Goal: Task Accomplishment & Management: Use online tool/utility

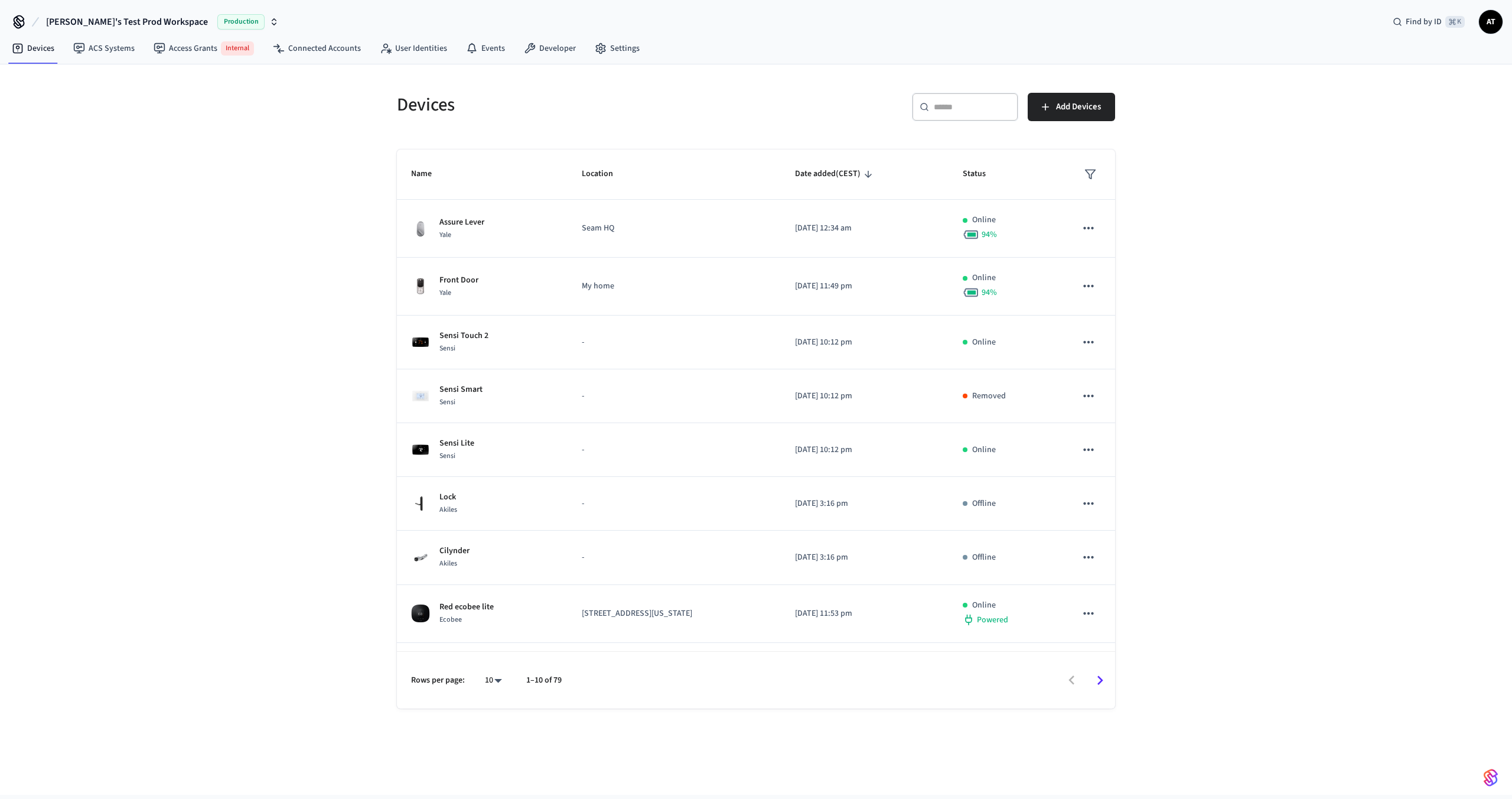
click at [72, 13] on button "[PERSON_NAME]'s Test Prod Workspace Production" at bounding box center [162, 22] width 240 height 25
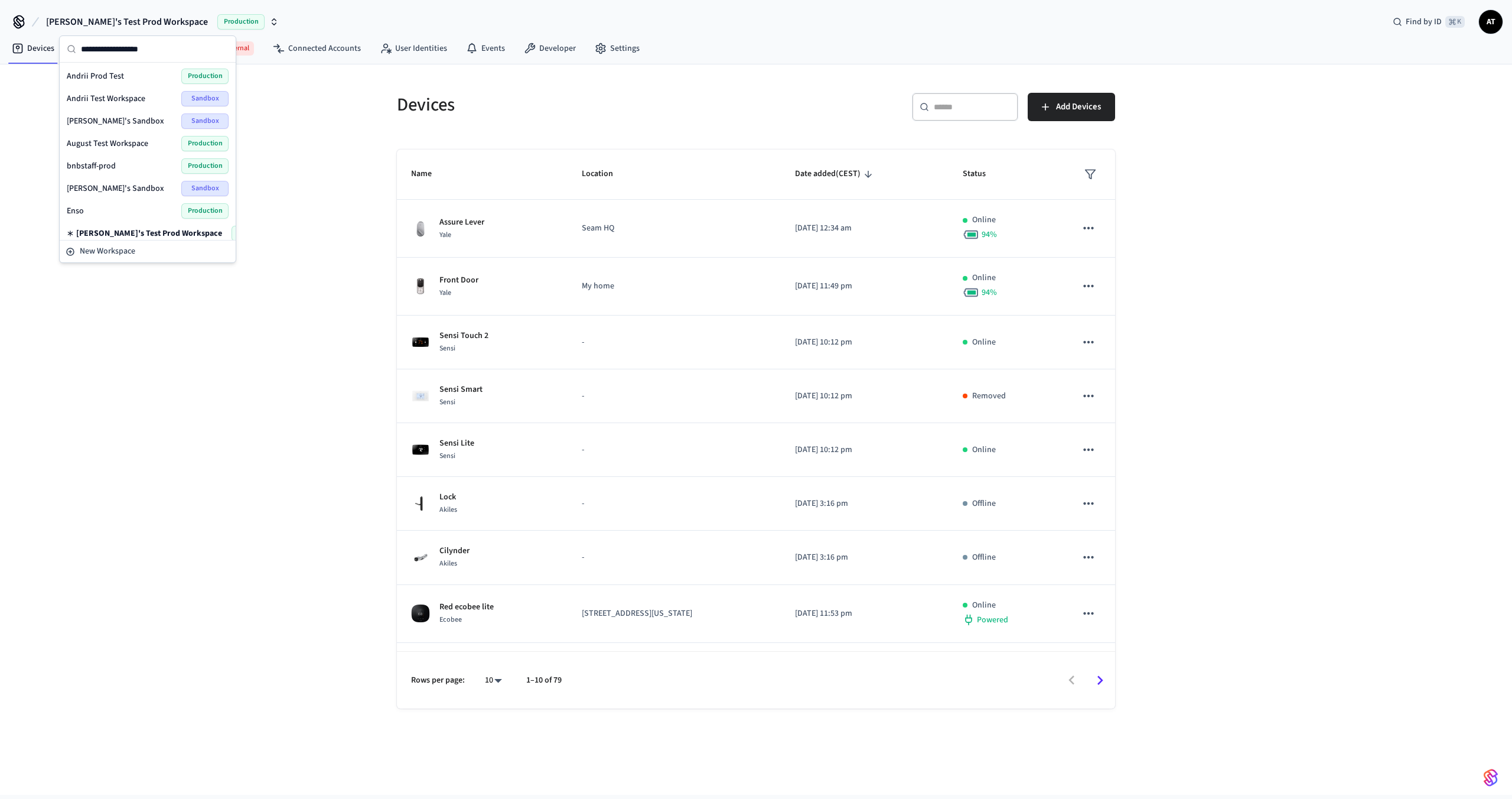
click at [105, 119] on span "[PERSON_NAME]'s Sandbox" at bounding box center [115, 121] width 97 height 12
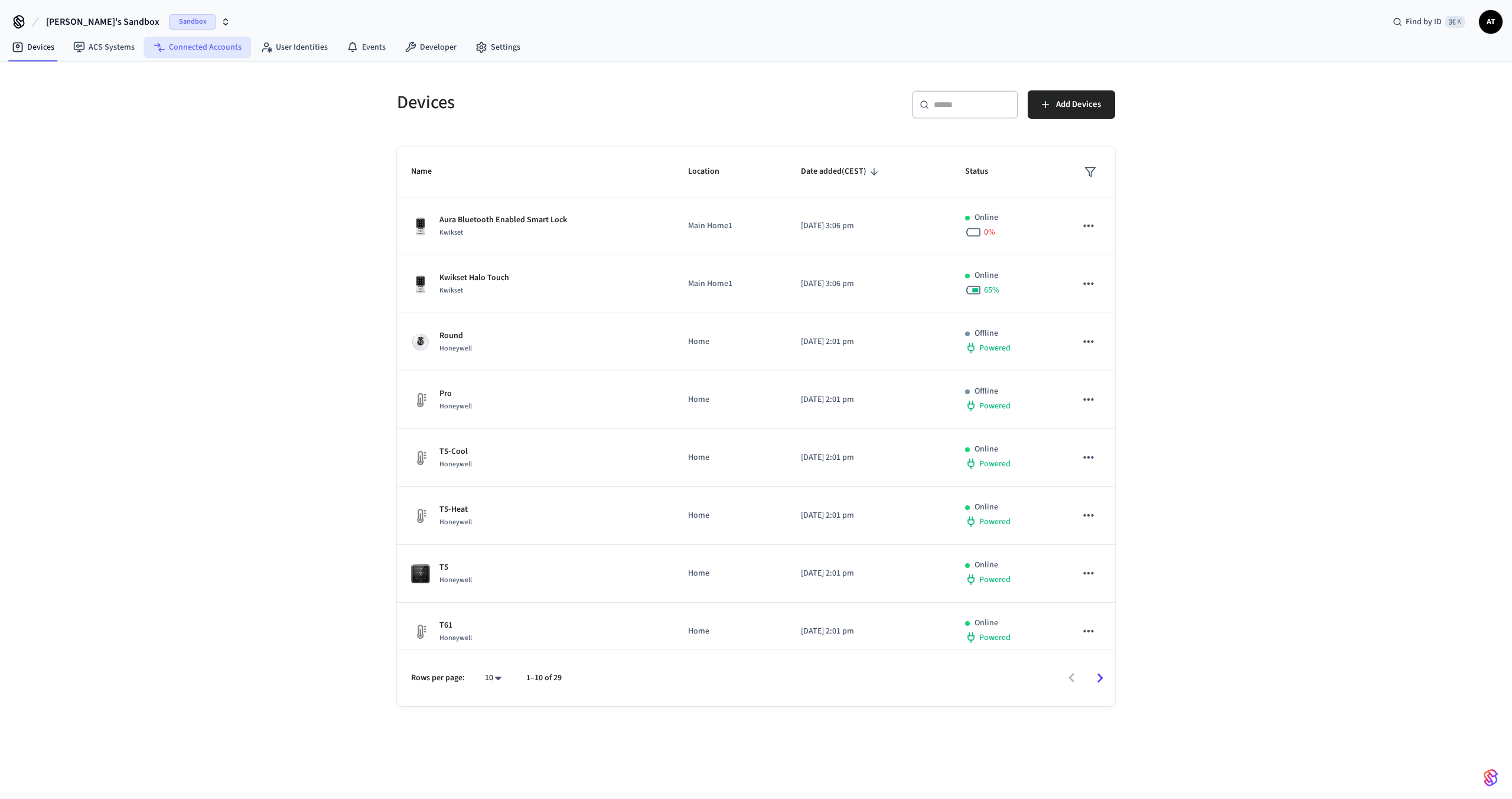
click at [195, 50] on link "Connected Accounts" at bounding box center [198, 47] width 107 height 21
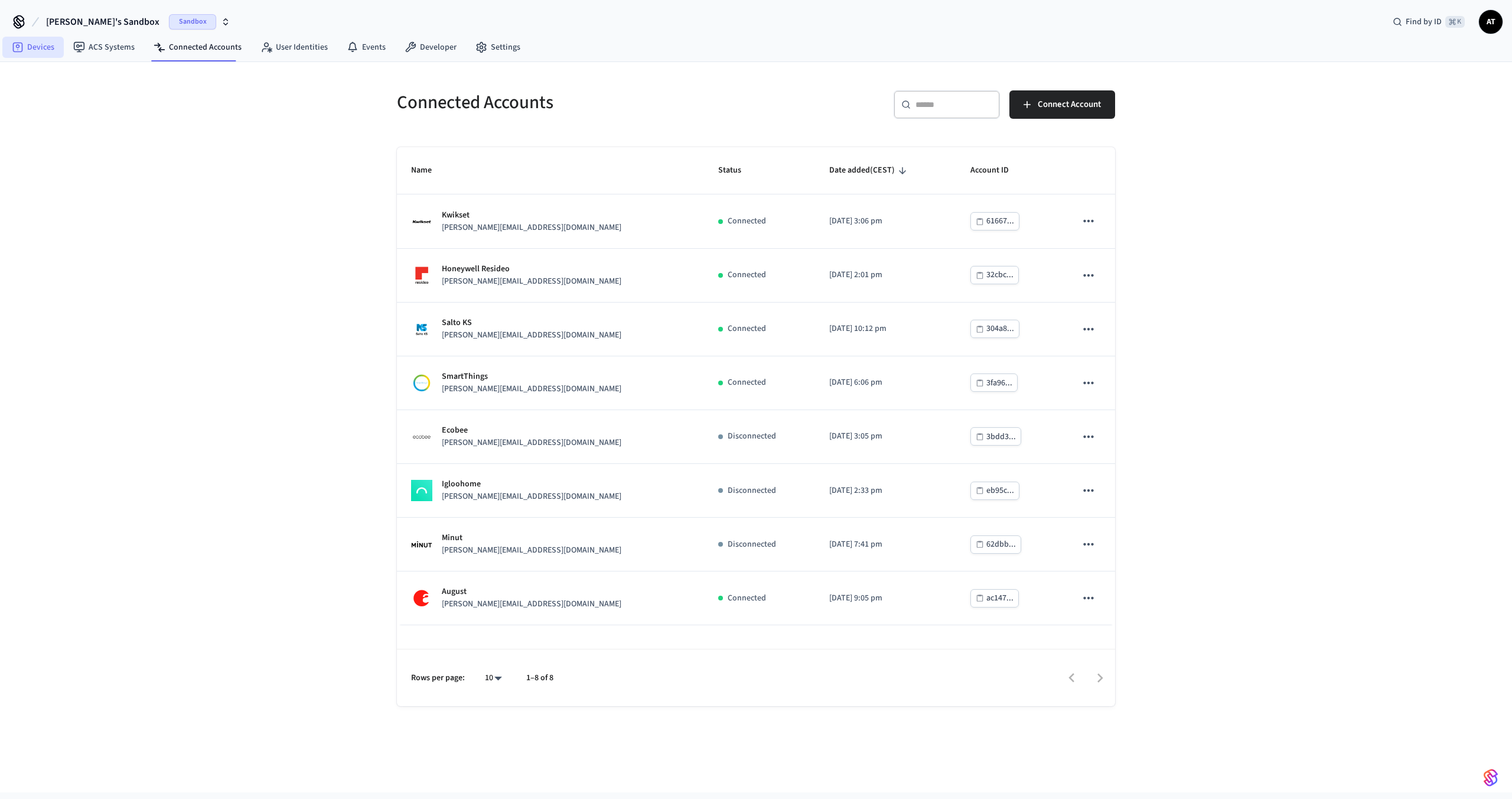
click at [22, 48] on icon at bounding box center [18, 48] width 10 height 10
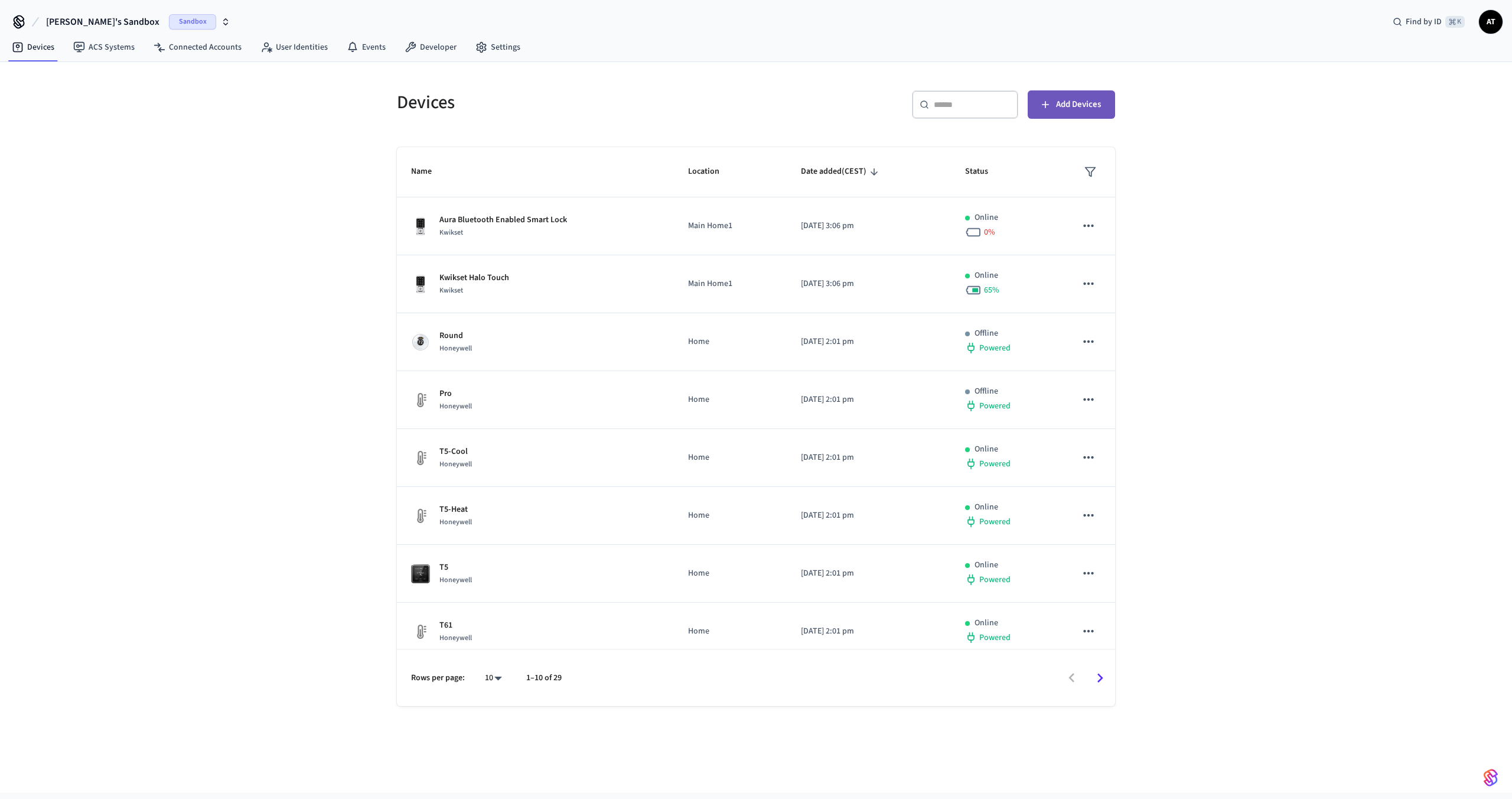
click at [1075, 115] on button "Add Devices" at bounding box center [1071, 104] width 88 height 28
